Goal: Task Accomplishment & Management: Manage account settings

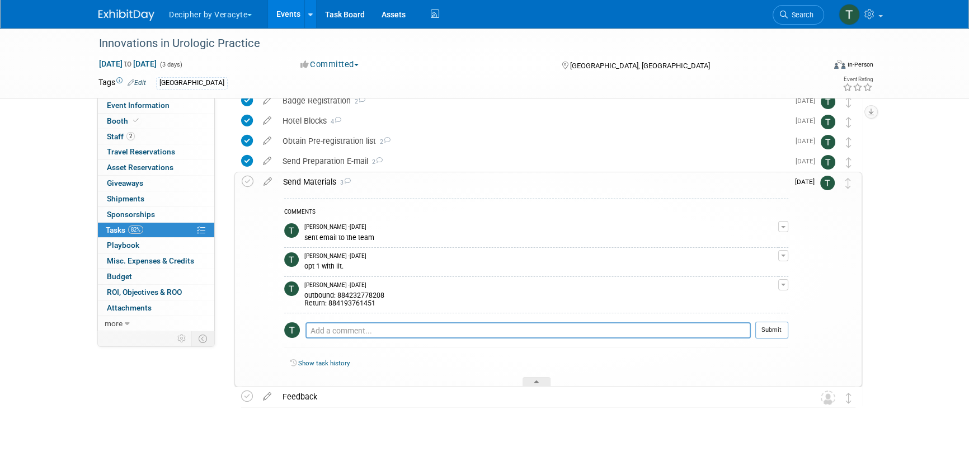
click at [292, 16] on link "Events" at bounding box center [288, 14] width 41 height 28
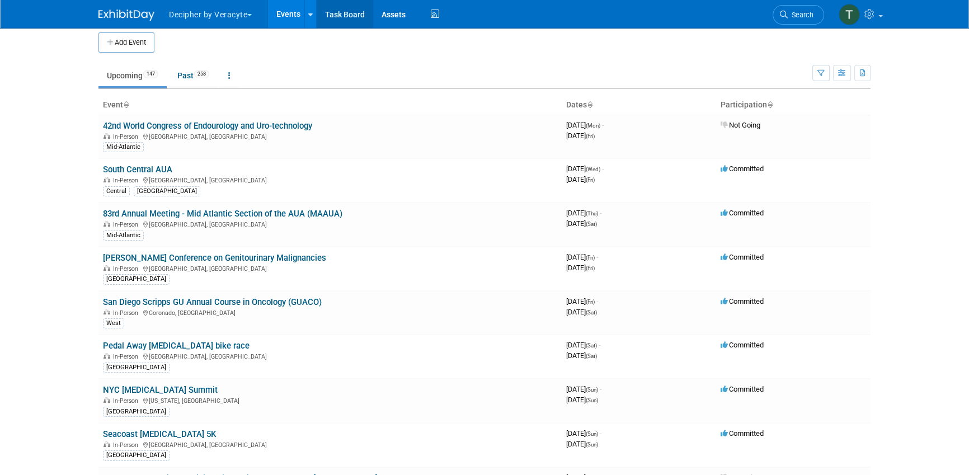
scroll to position [7, 0]
click at [839, 73] on icon "button" at bounding box center [842, 72] width 8 height 7
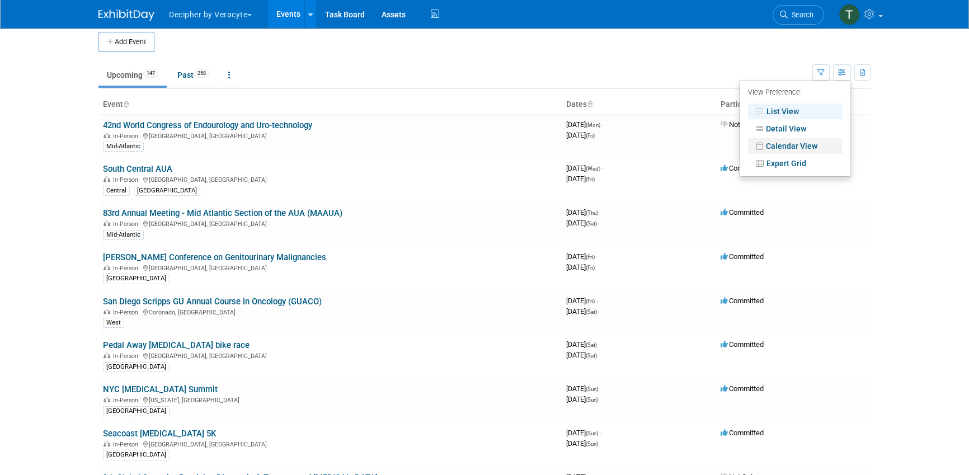
click at [784, 148] on link "Calendar View" at bounding box center [795, 146] width 94 height 16
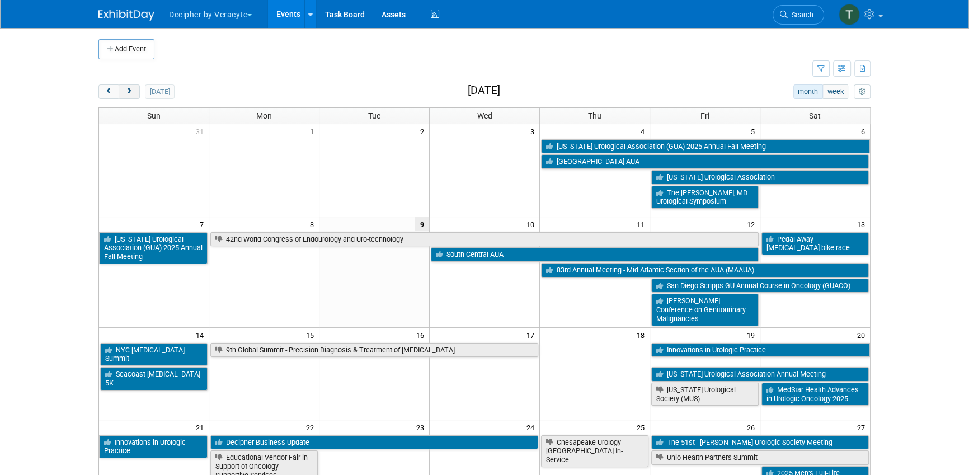
click at [134, 96] on button "next" at bounding box center [129, 91] width 21 height 15
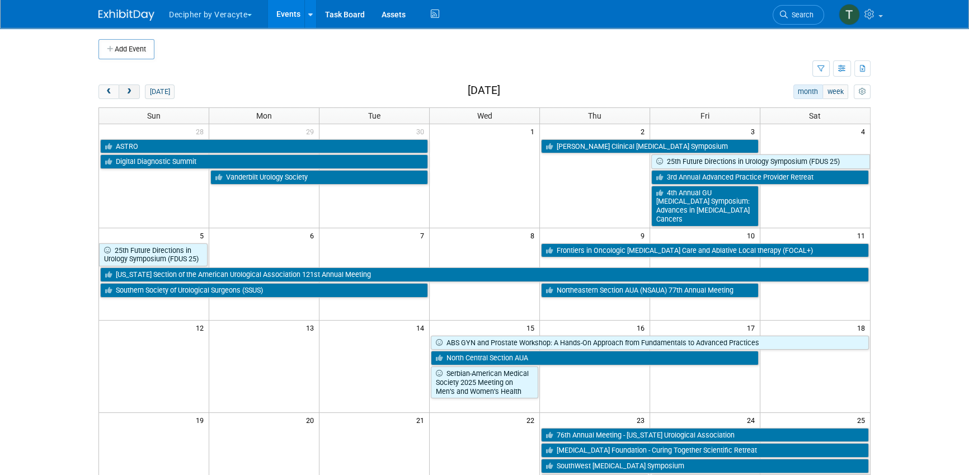
click at [134, 96] on button "next" at bounding box center [129, 91] width 21 height 15
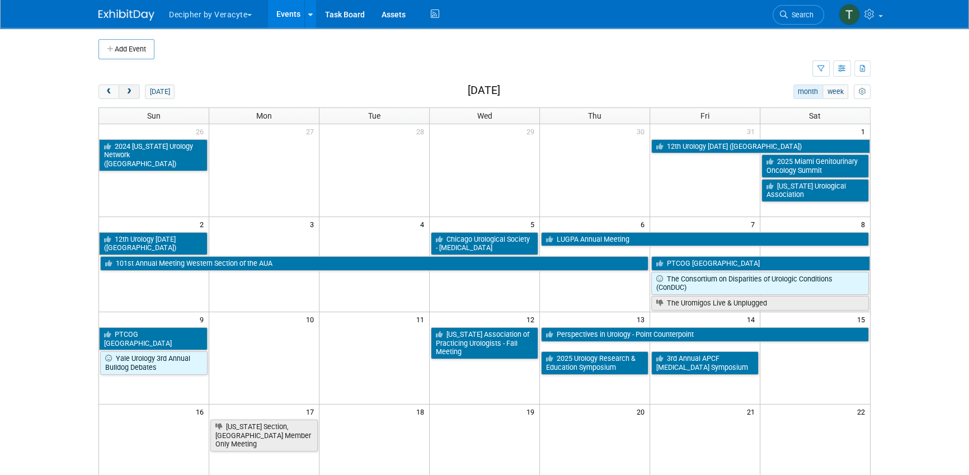
click at [134, 96] on button "next" at bounding box center [129, 91] width 21 height 15
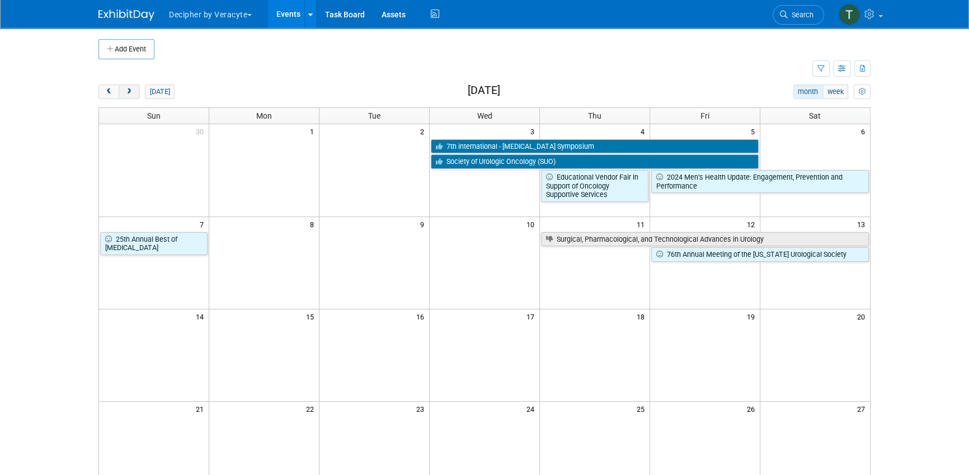
click at [134, 96] on button "next" at bounding box center [129, 91] width 21 height 15
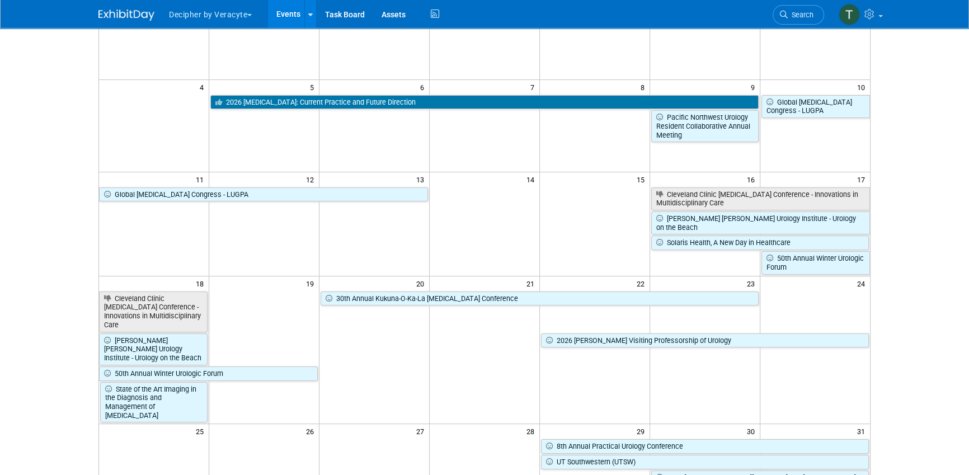
scroll to position [133, 0]
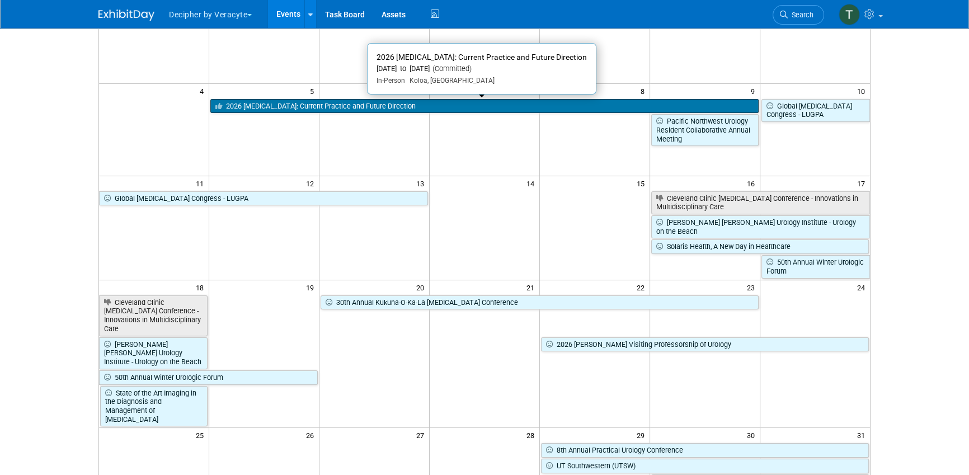
click at [503, 109] on link "2026 [MEDICAL_DATA]: Current Practice and Future Direction" at bounding box center [484, 106] width 548 height 15
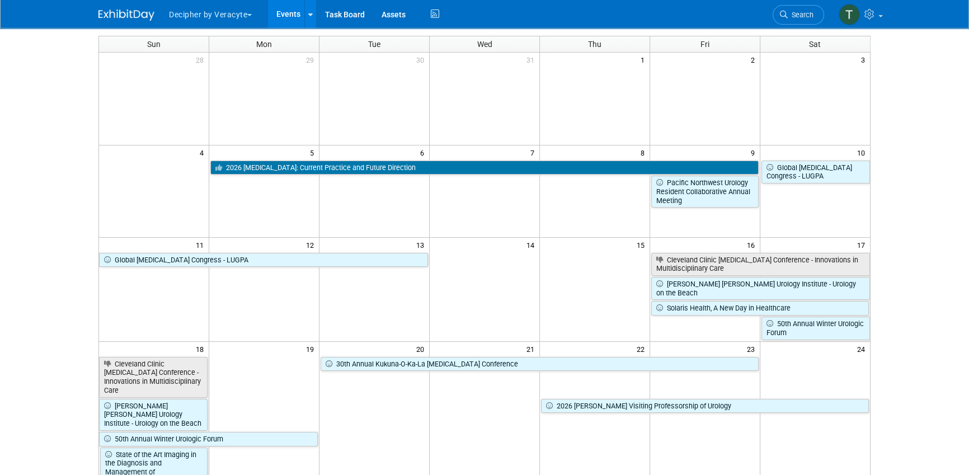
scroll to position [70, 0]
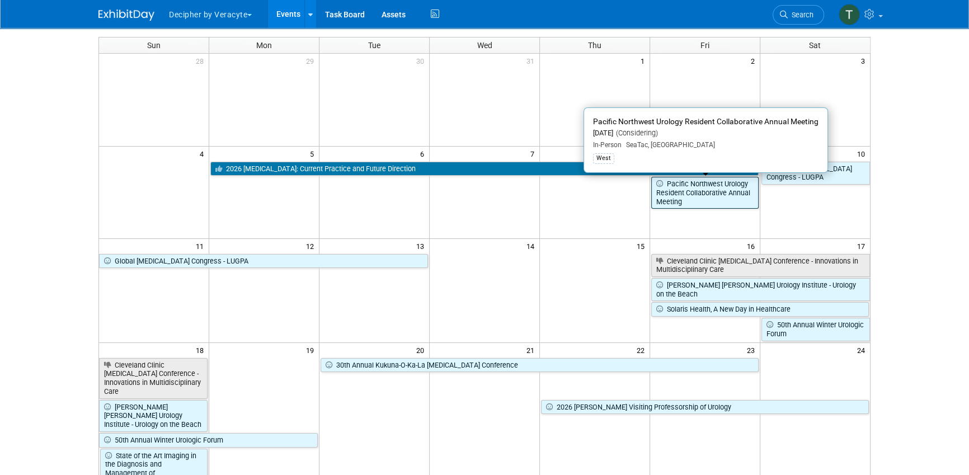
click at [722, 196] on link "Pacific Northwest Urology Resident Collaborative Annual Meeting" at bounding box center [704, 193] width 107 height 32
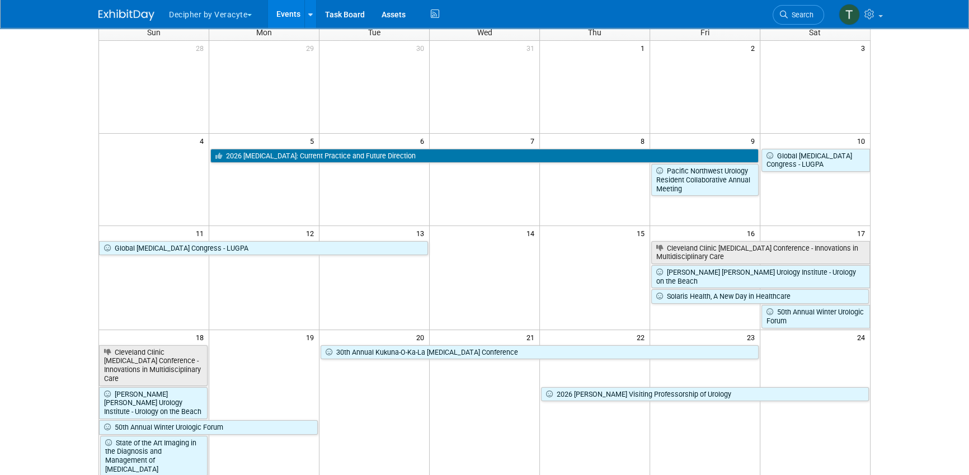
scroll to position [85, 0]
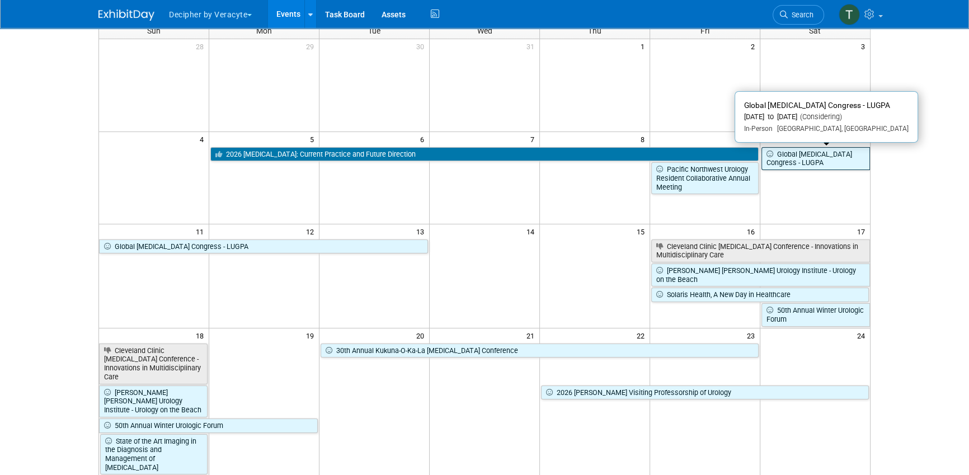
click at [803, 153] on link "Global Prostate Cancer Congress - LUGPA" at bounding box center [815, 158] width 109 height 23
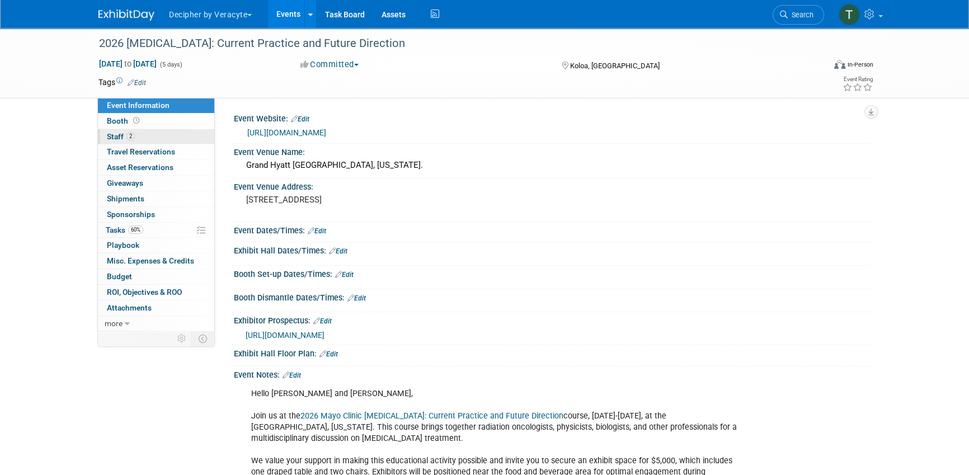
click at [184, 134] on link "2 Staff 2" at bounding box center [156, 136] width 116 height 15
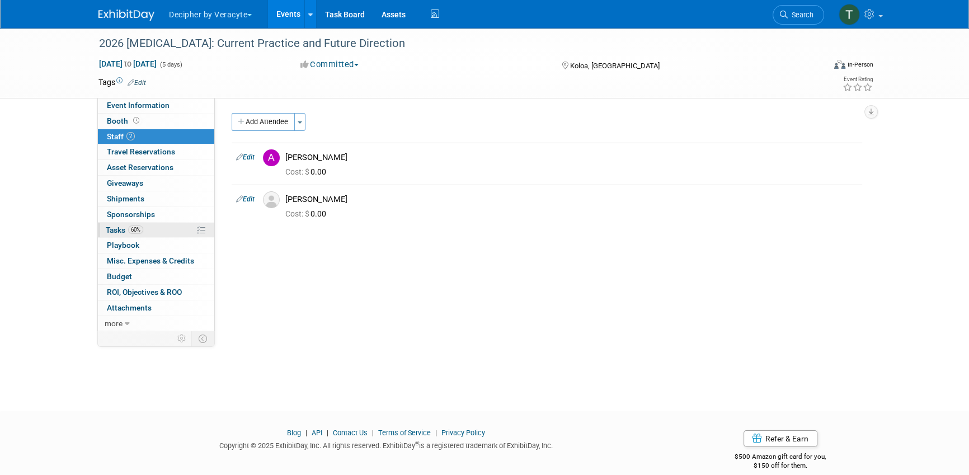
click at [175, 232] on link "60% Tasks 60%" at bounding box center [156, 230] width 116 height 15
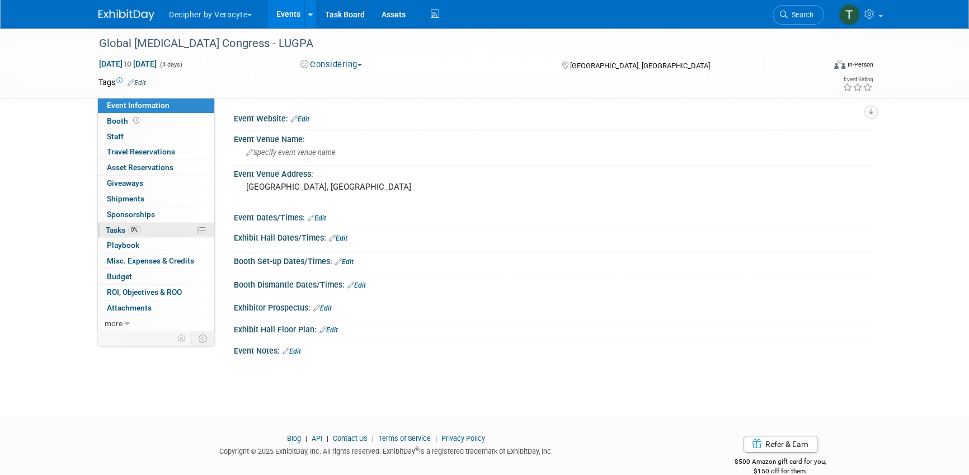
click at [170, 232] on link "0% Tasks 0%" at bounding box center [156, 230] width 116 height 15
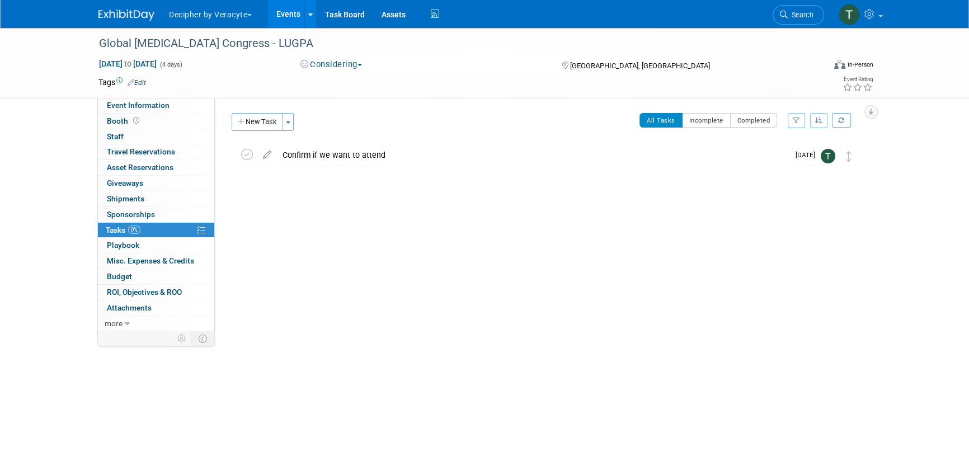
click at [145, 87] on td "Tags Edit" at bounding box center [122, 82] width 48 height 11
click at [144, 85] on link "Edit" at bounding box center [137, 83] width 18 height 8
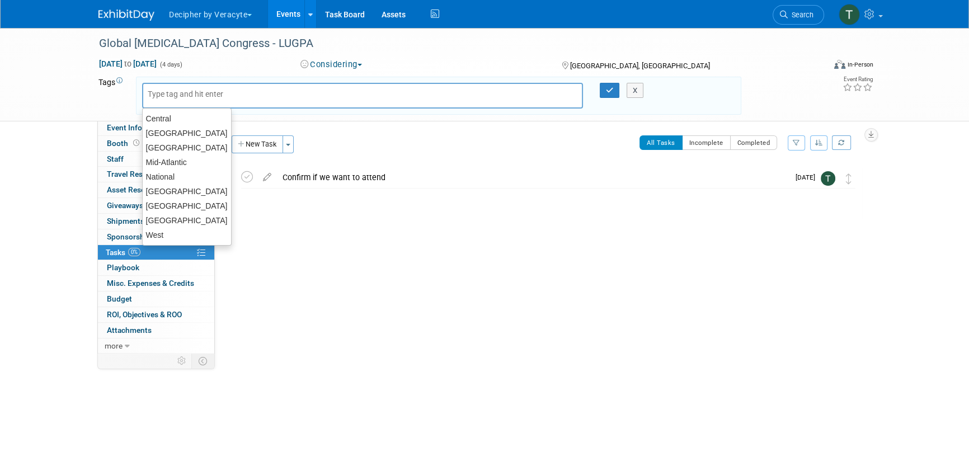
click at [177, 97] on input "text" at bounding box center [192, 93] width 89 height 11
click at [189, 195] on div "[GEOGRAPHIC_DATA]" at bounding box center [186, 191] width 89 height 16
type input "[GEOGRAPHIC_DATA]"
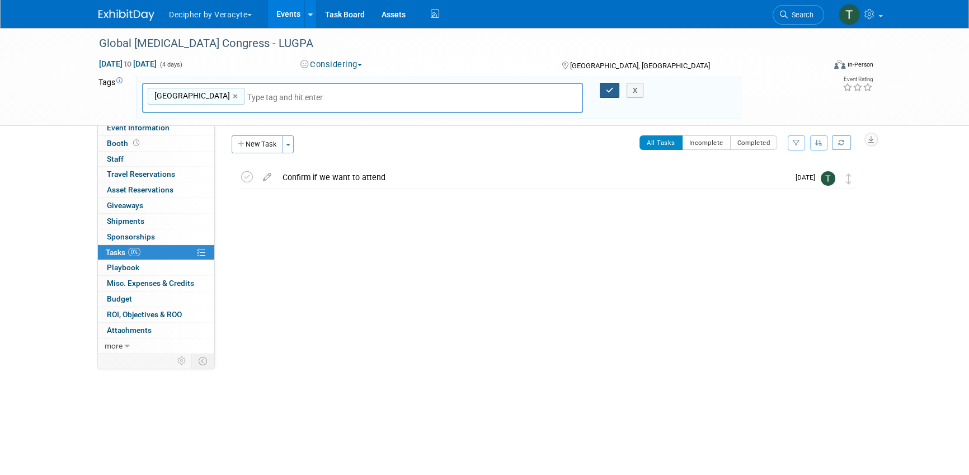
click at [610, 88] on icon "button" at bounding box center [610, 90] width 8 height 7
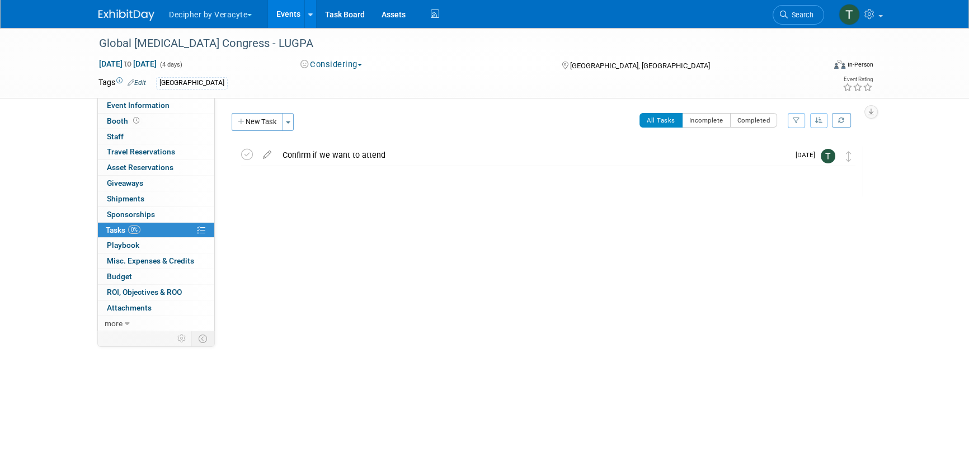
click at [290, 10] on link "Events" at bounding box center [288, 14] width 41 height 28
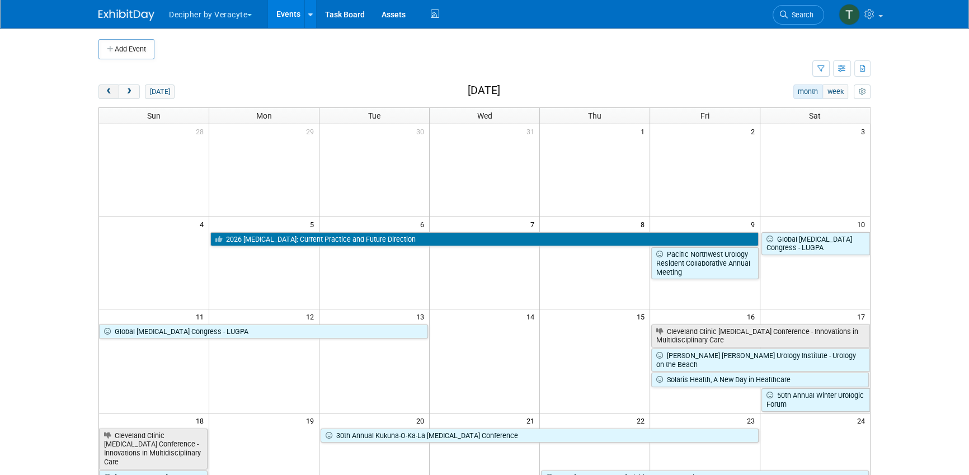
click at [105, 85] on button "prev" at bounding box center [108, 91] width 21 height 15
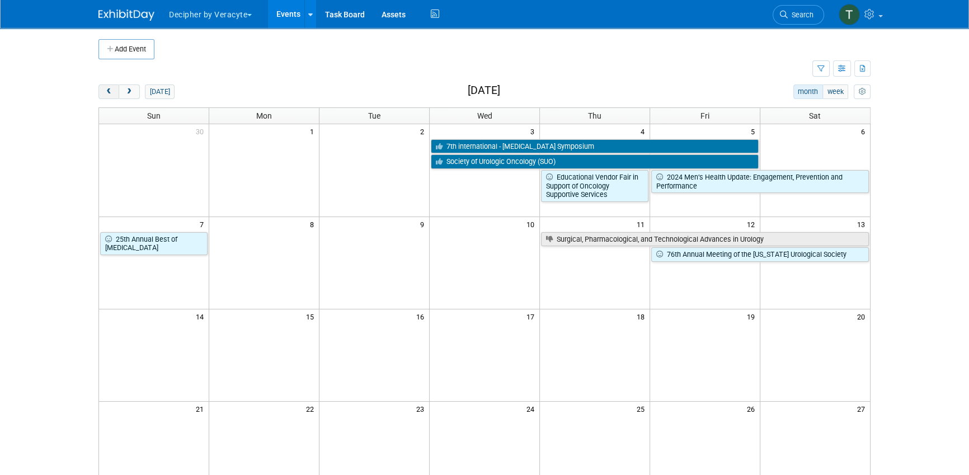
click at [105, 85] on button "prev" at bounding box center [108, 91] width 21 height 15
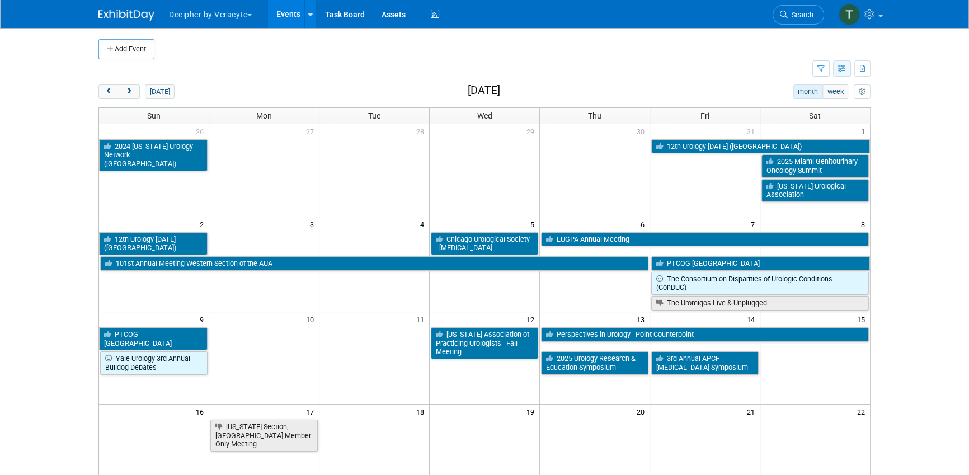
click at [842, 70] on icon "button" at bounding box center [842, 68] width 8 height 7
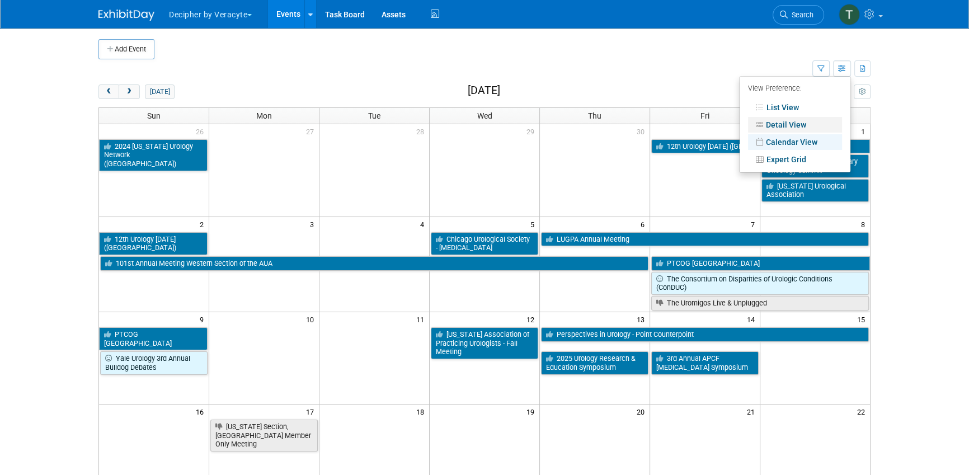
click at [805, 128] on link "Detail View" at bounding box center [795, 125] width 94 height 16
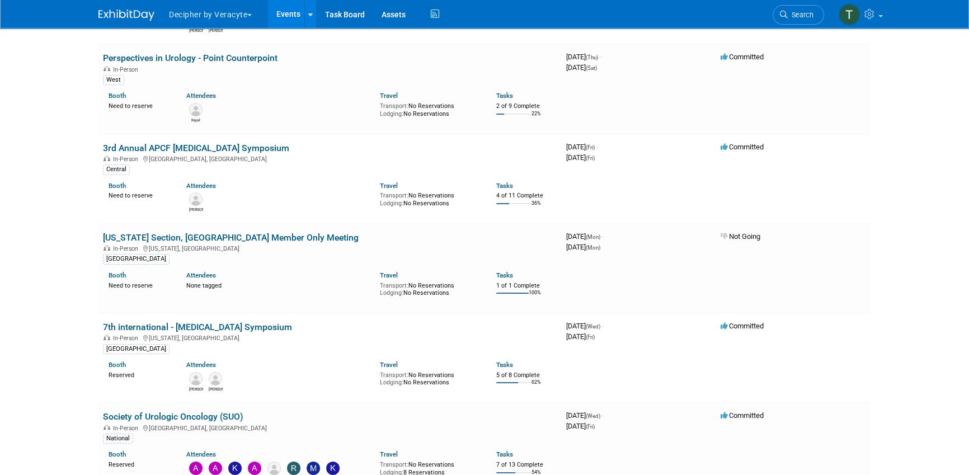
scroll to position [4455, 0]
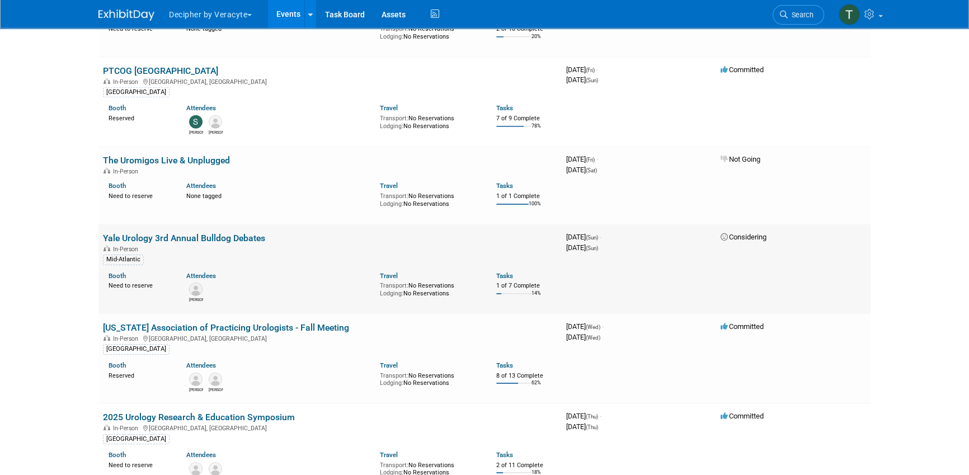
click at [215, 238] on link "Yale Urology 3rd Annual Bulldog Debates" at bounding box center [184, 238] width 162 height 11
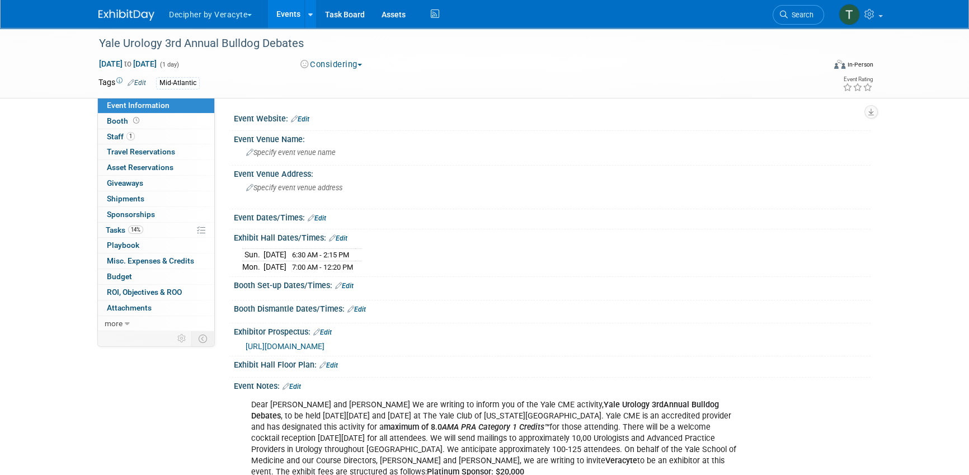
click at [215, 238] on div "Event Information Event Info Booth Booth 1 Staff 1 Staff 0 Travel Reservations …" at bounding box center [484, 348] width 789 height 640
click at [161, 236] on link "14% Tasks 14%" at bounding box center [156, 230] width 116 height 15
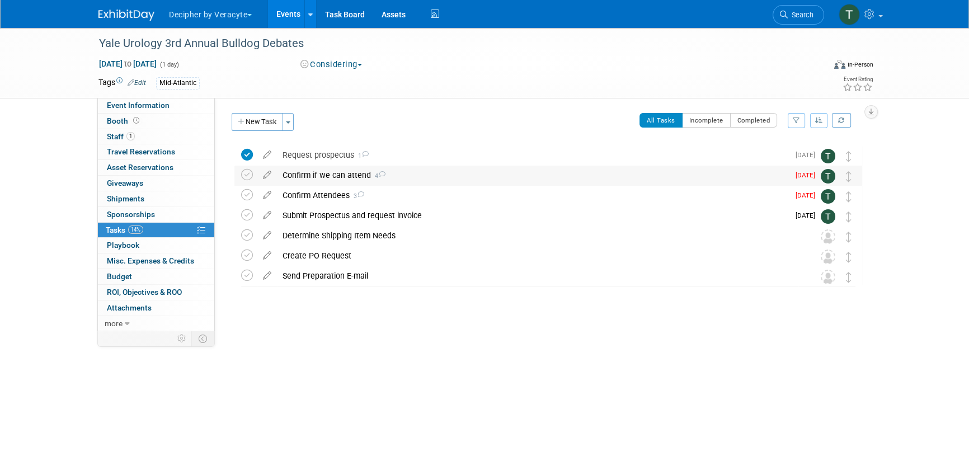
click at [306, 172] on div "Confirm if we can attend 4" at bounding box center [533, 175] width 512 height 19
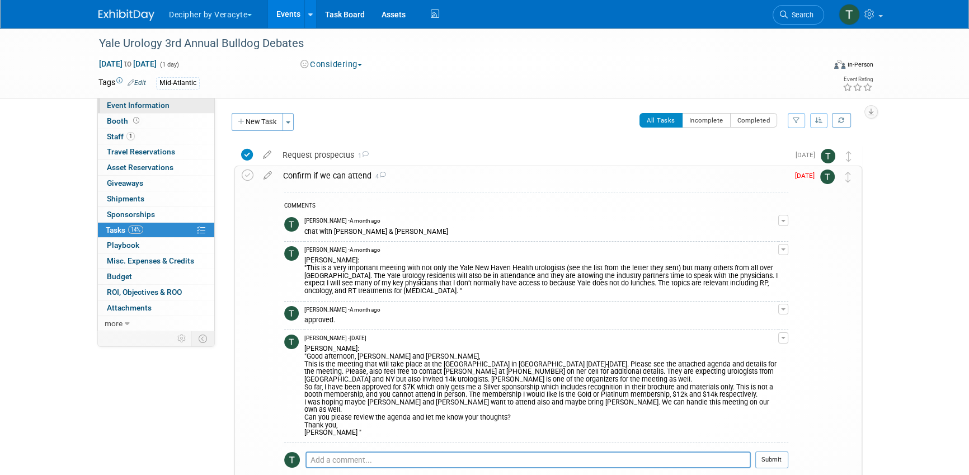
click at [195, 106] on link "Event Information" at bounding box center [156, 105] width 116 height 15
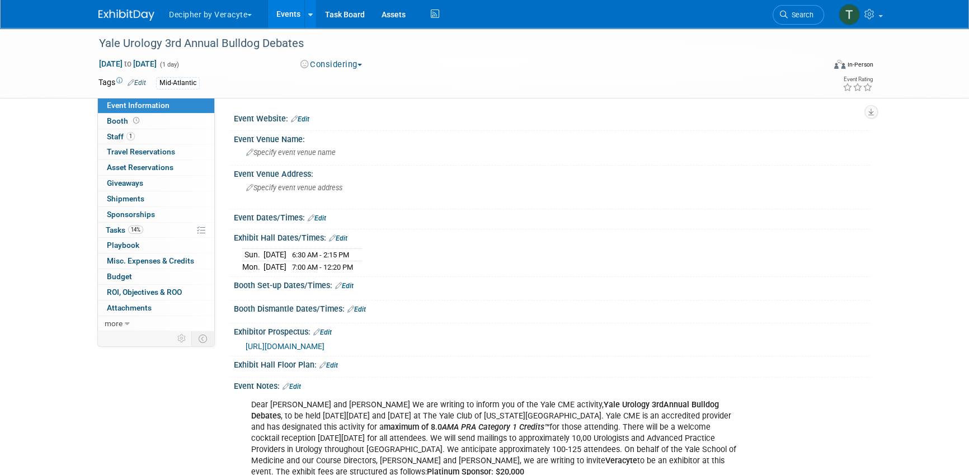
click at [324, 351] on span "https://veracyte365.sharepoint.com/:f:/r/sites/DecipherMKTG/Shared%20Documents/…" at bounding box center [285, 346] width 79 height 9
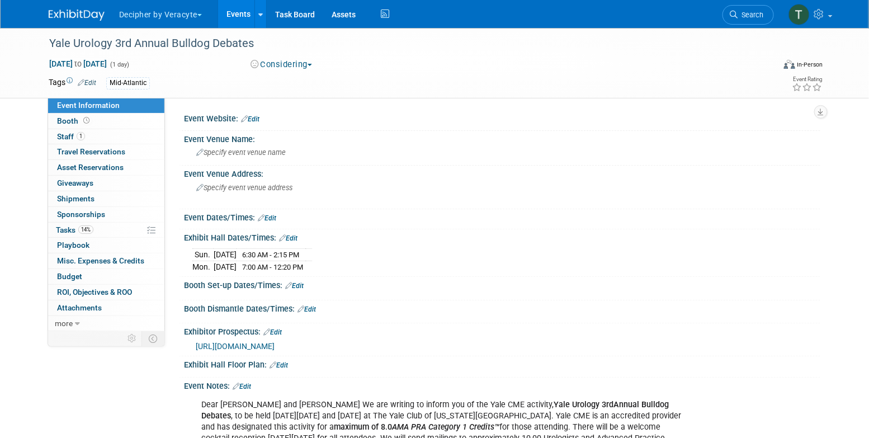
click at [244, 16] on link "Events" at bounding box center [238, 14] width 41 height 28
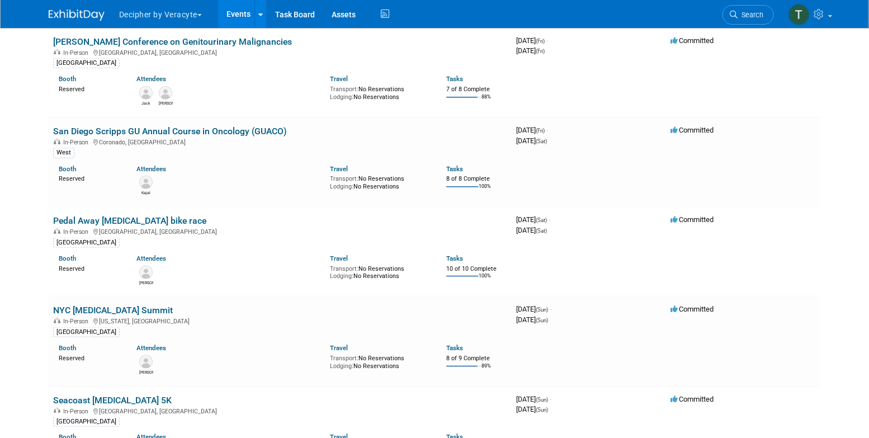
scroll to position [3044, 0]
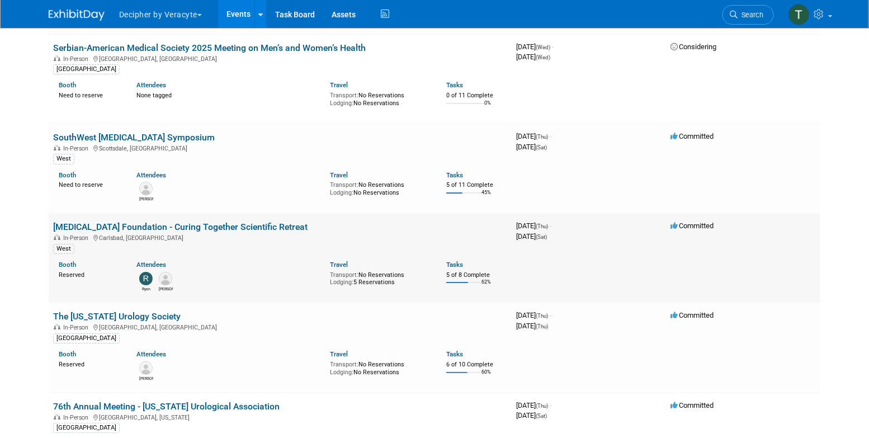
click at [295, 224] on td "Prostate Cancer Foundation - Curing Together Scientific Retreat In-Person Carls…" at bounding box center [280, 257] width 463 height 89
click at [295, 222] on link "[MEDICAL_DATA] Foundation - Curing Together Scientific Retreat" at bounding box center [180, 226] width 254 height 11
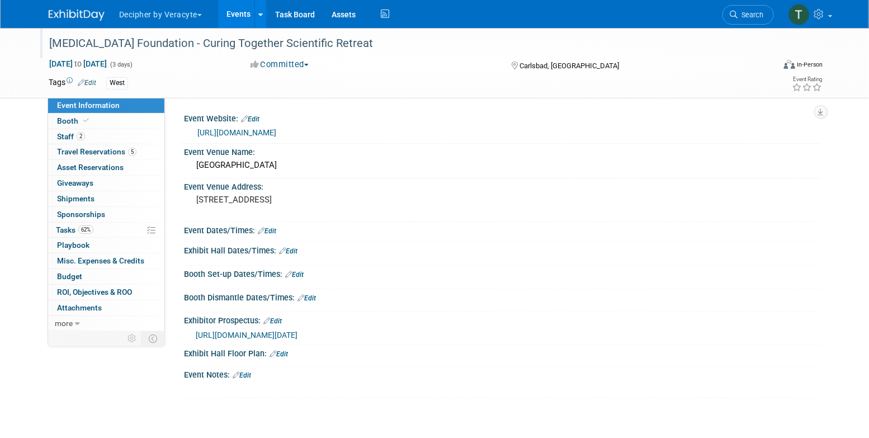
click at [162, 43] on div "[MEDICAL_DATA] Foundation - Curing Together Scientific Retreat" at bounding box center [401, 44] width 712 height 20
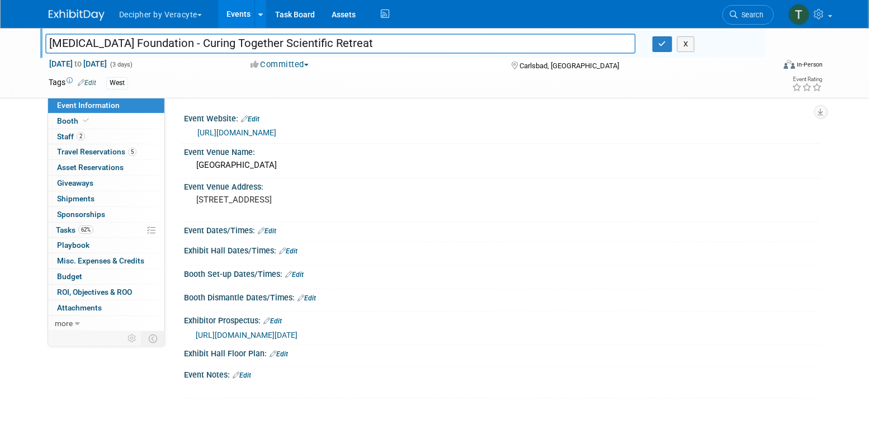
click at [162, 43] on input "[MEDICAL_DATA] Foundation - Curing Together Scientific Retreat" at bounding box center [340, 44] width 591 height 20
click at [310, 162] on div "Omni La Costa Resort" at bounding box center [502, 165] width 620 height 17
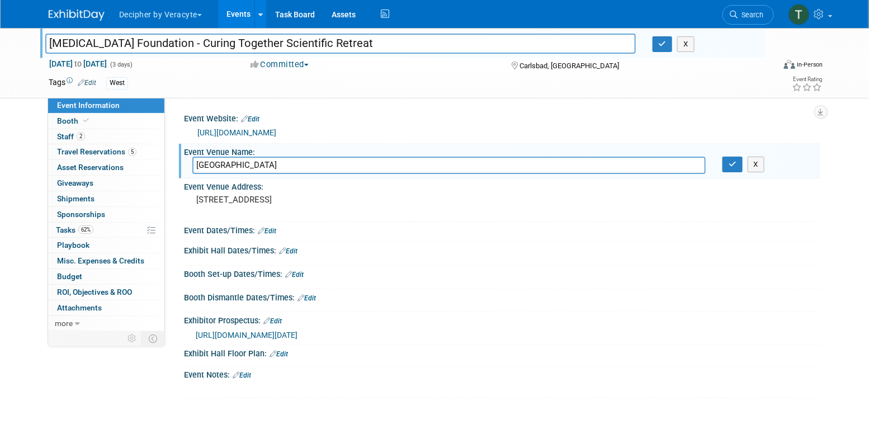
click at [310, 162] on input "Omni La Costa Resort" at bounding box center [448, 165] width 513 height 17
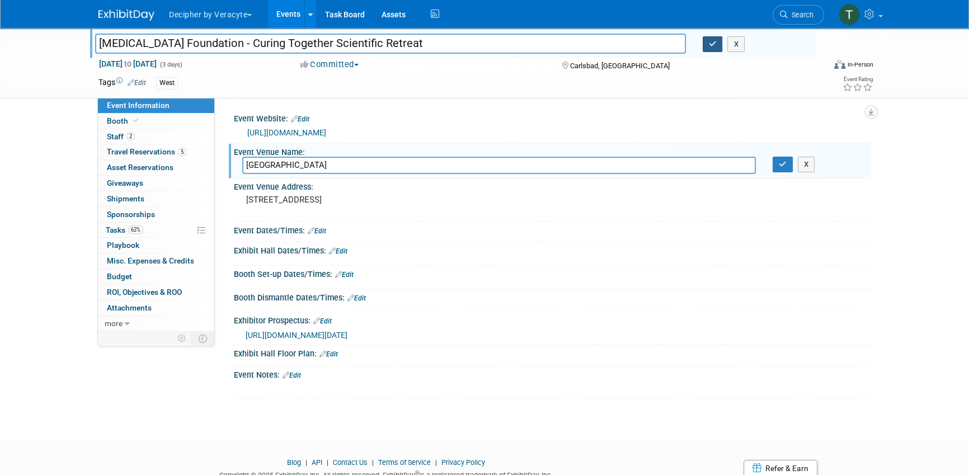
click at [716, 48] on button "button" at bounding box center [712, 44] width 20 height 16
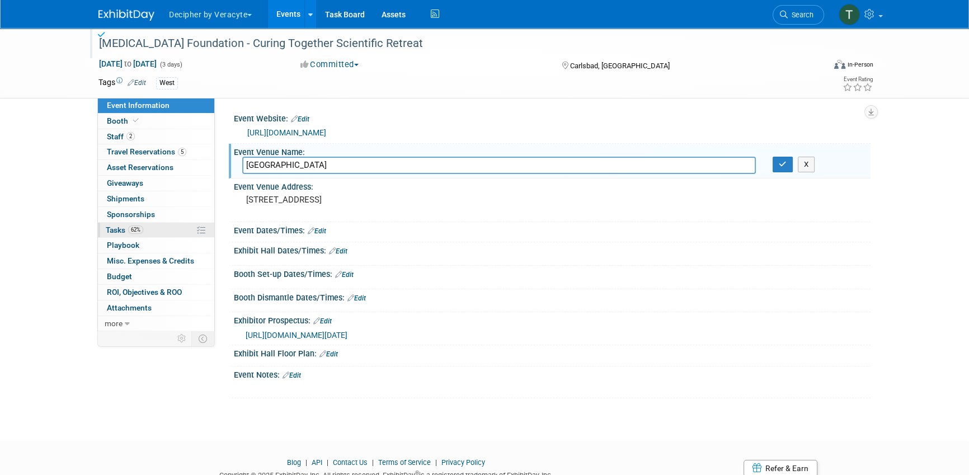
click at [164, 228] on link "62% Tasks 62%" at bounding box center [156, 230] width 116 height 15
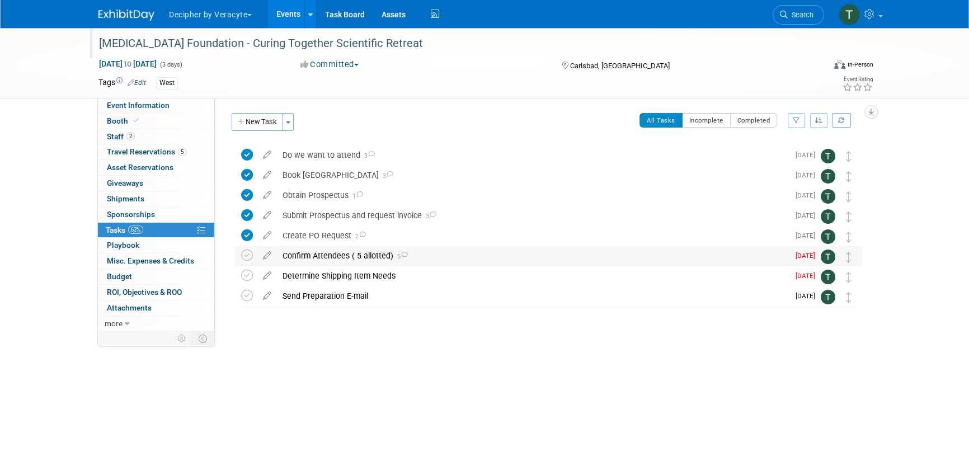
click at [349, 261] on div "Confirm Attendees ( 5 allotted) 5" at bounding box center [533, 255] width 512 height 19
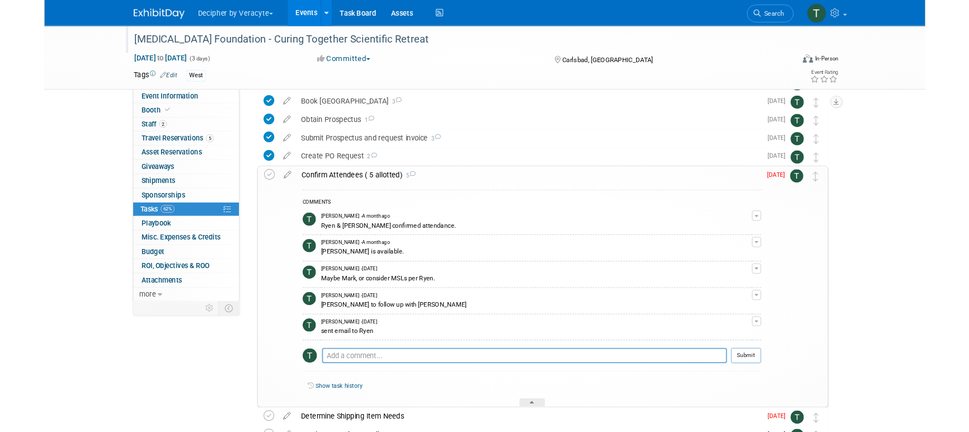
scroll to position [65, 0]
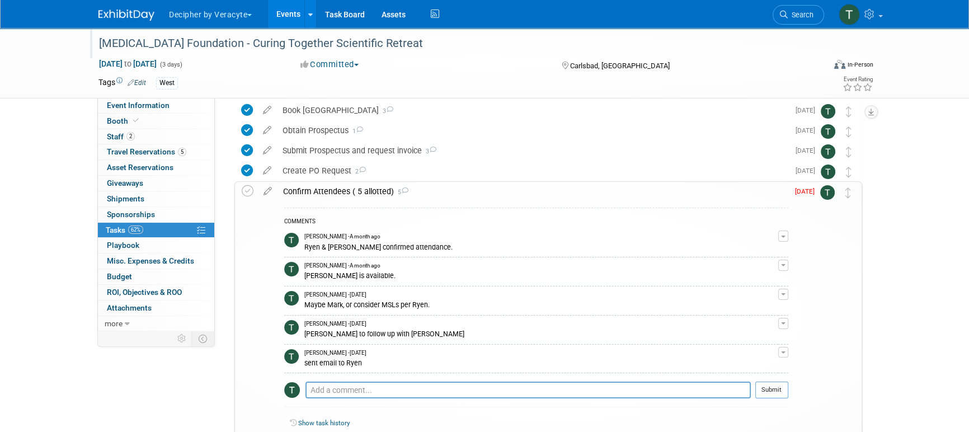
click at [299, 11] on link "Events" at bounding box center [288, 14] width 41 height 28
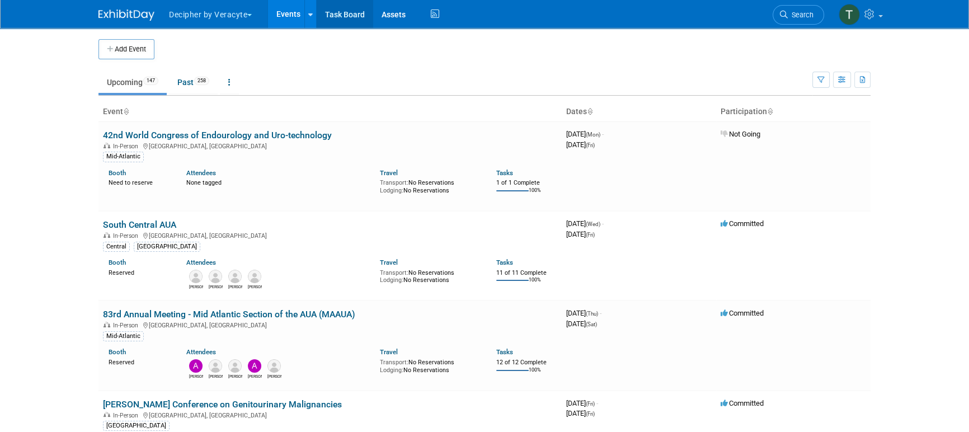
click at [351, 11] on link "Task Board" at bounding box center [345, 14] width 56 height 28
